Goal: Obtain resource: Download file/media

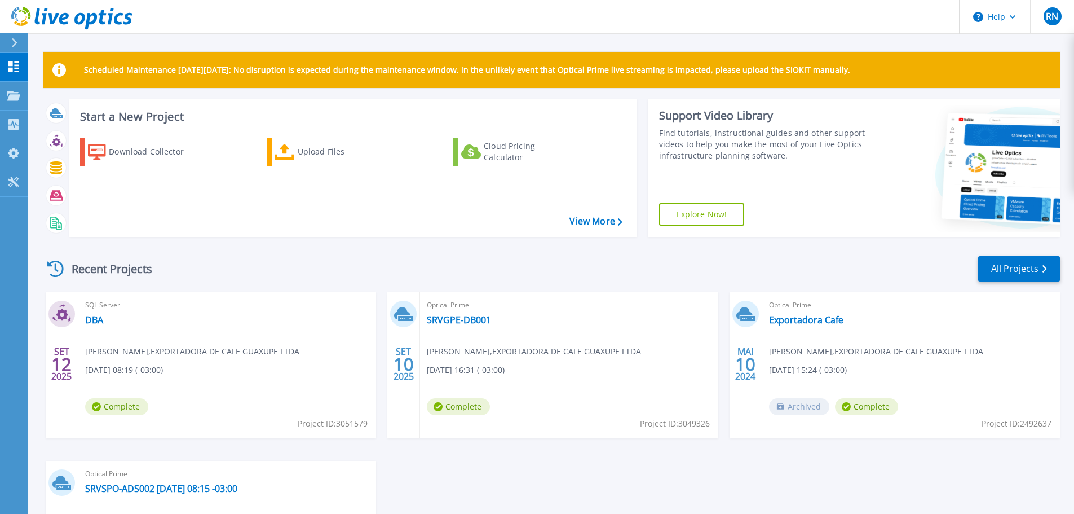
click at [105, 407] on span "Complete" at bounding box center [116, 406] width 63 height 17
click at [121, 364] on span "09/12/2025, 08:19 (-03:00)" at bounding box center [124, 370] width 78 height 12
click at [61, 359] on span "12" at bounding box center [61, 364] width 20 height 10
click at [342, 427] on span "Project ID: 3051579" at bounding box center [333, 423] width 70 height 12
click at [147, 344] on div "SQL Server DBA Rafael Nogueira , EXPORTADORA DE CAFE GUAXUPE LTDA 09/12/2025, 0…" at bounding box center [227, 365] width 298 height 146
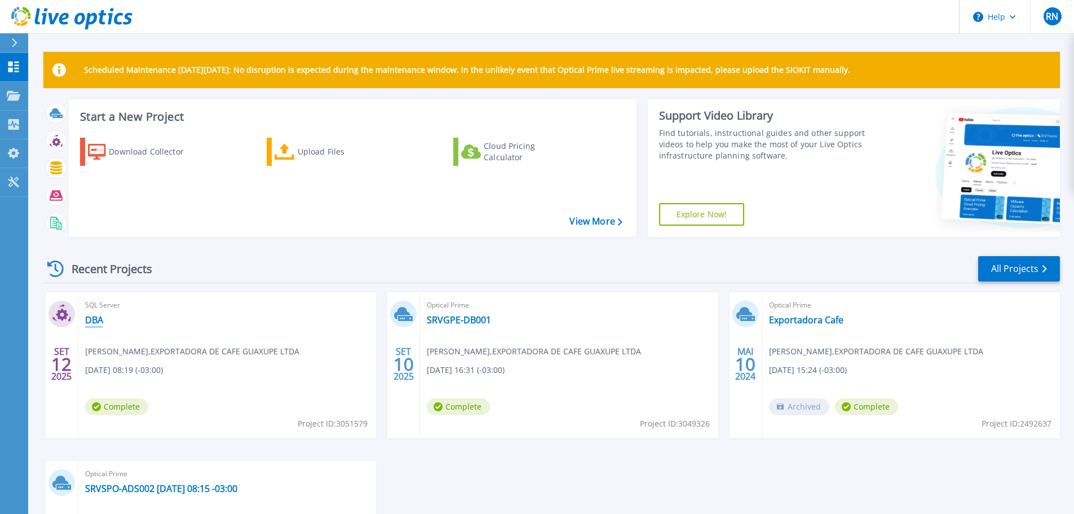
click at [97, 320] on link "DBA" at bounding box center [94, 319] width 18 height 11
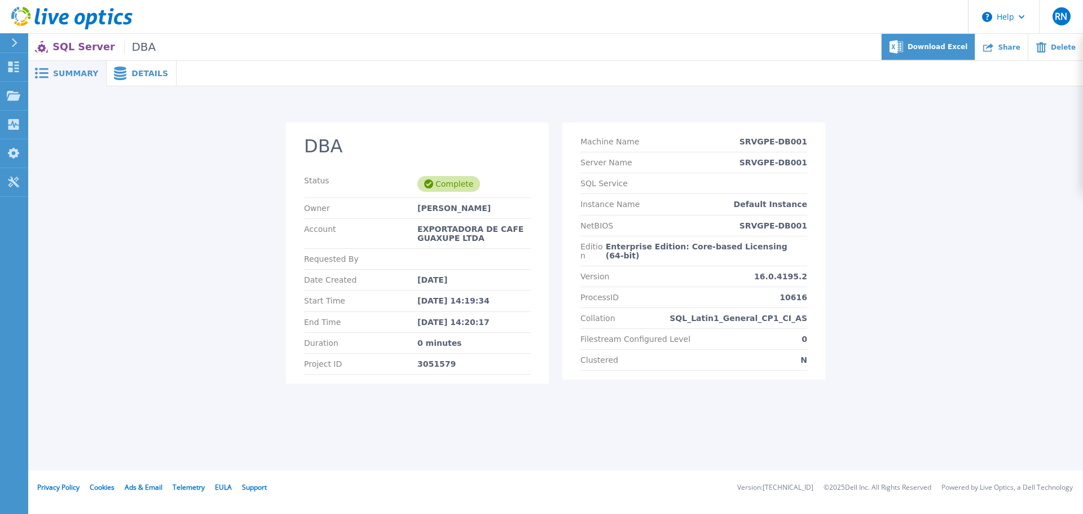
click at [940, 45] on span "Download Excel" at bounding box center [938, 46] width 60 height 7
